Goal: Register for event/course

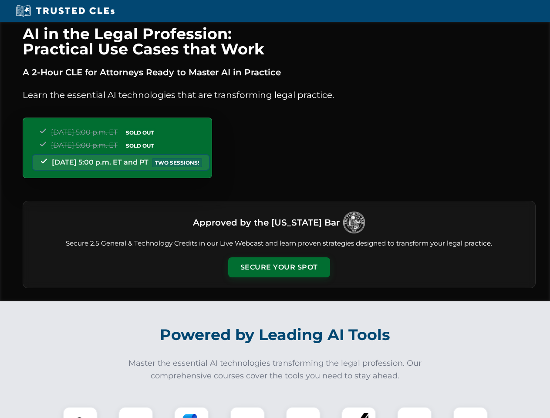
click at [279, 267] on button "Secure Your Spot" at bounding box center [279, 267] width 102 height 20
